Goal: Task Accomplishment & Management: Complete application form

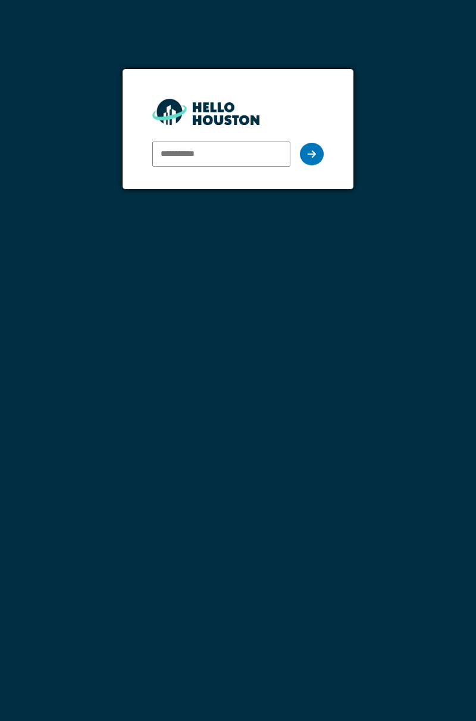
click at [231, 157] on input "email" at bounding box center [221, 154] width 138 height 25
click at [225, 151] on input "email" at bounding box center [221, 154] width 138 height 25
click at [174, 157] on input "email" at bounding box center [221, 154] width 138 height 25
type input "**********"
click at [317, 154] on div at bounding box center [312, 154] width 24 height 23
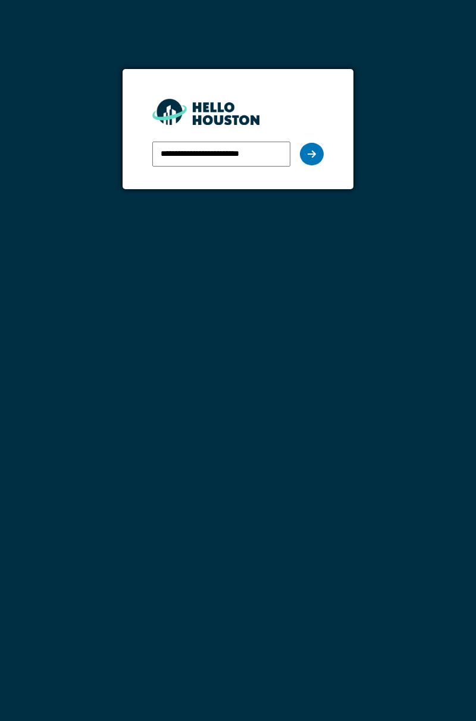
click at [307, 152] on div at bounding box center [312, 154] width 24 height 23
click at [314, 148] on div at bounding box center [312, 154] width 24 height 23
click at [319, 148] on div at bounding box center [312, 154] width 24 height 23
click at [314, 145] on div at bounding box center [312, 154] width 24 height 23
click at [314, 155] on icon at bounding box center [312, 154] width 8 height 10
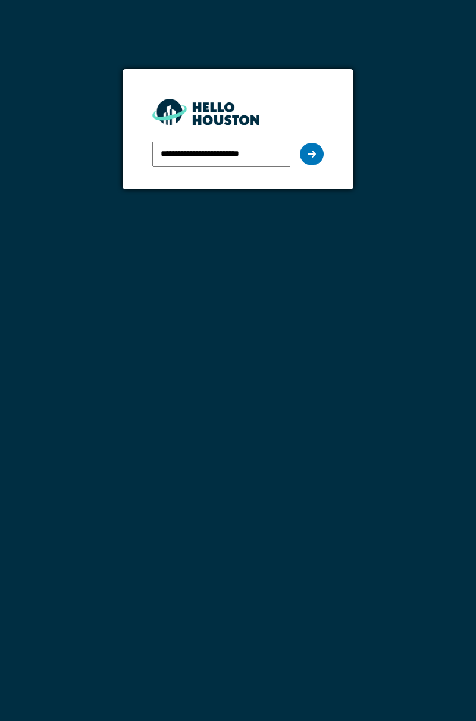
click at [320, 144] on div "**********" at bounding box center [237, 154] width 171 height 35
click at [313, 143] on div at bounding box center [312, 154] width 24 height 23
click at [314, 149] on icon at bounding box center [312, 154] width 8 height 10
click at [311, 148] on div at bounding box center [312, 154] width 24 height 23
click at [307, 142] on div "**********" at bounding box center [237, 154] width 171 height 35
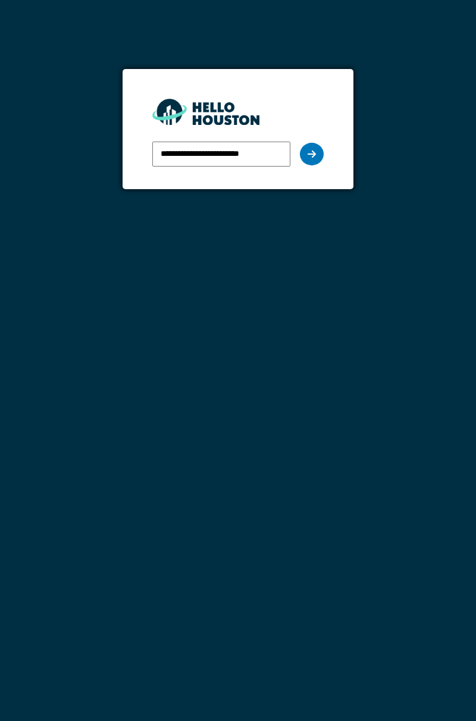
click at [317, 151] on div at bounding box center [312, 154] width 24 height 23
click at [315, 149] on icon at bounding box center [312, 154] width 8 height 10
click at [308, 152] on icon at bounding box center [312, 154] width 8 height 10
click at [305, 158] on div at bounding box center [312, 154] width 24 height 23
click at [310, 155] on icon at bounding box center [312, 154] width 8 height 10
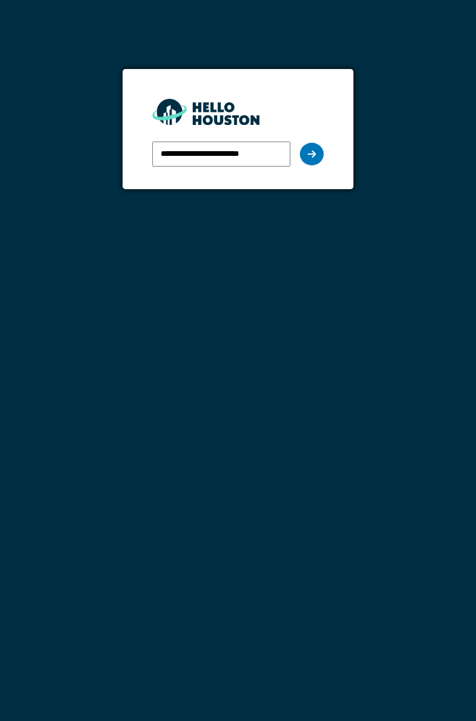
click at [349, 165] on form "**********" at bounding box center [238, 129] width 230 height 120
click at [306, 144] on div at bounding box center [312, 154] width 24 height 23
click at [311, 156] on icon at bounding box center [312, 154] width 8 height 10
click at [314, 151] on icon at bounding box center [312, 154] width 8 height 10
click at [305, 154] on div at bounding box center [312, 154] width 24 height 23
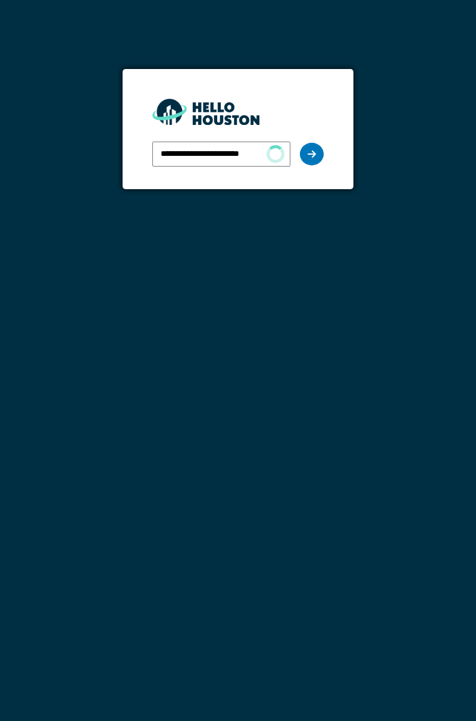
click at [307, 148] on div at bounding box center [312, 154] width 24 height 23
click at [315, 149] on icon at bounding box center [312, 154] width 8 height 10
click at [311, 150] on icon at bounding box center [312, 154] width 8 height 10
